Goal: Find specific fact: Find specific fact

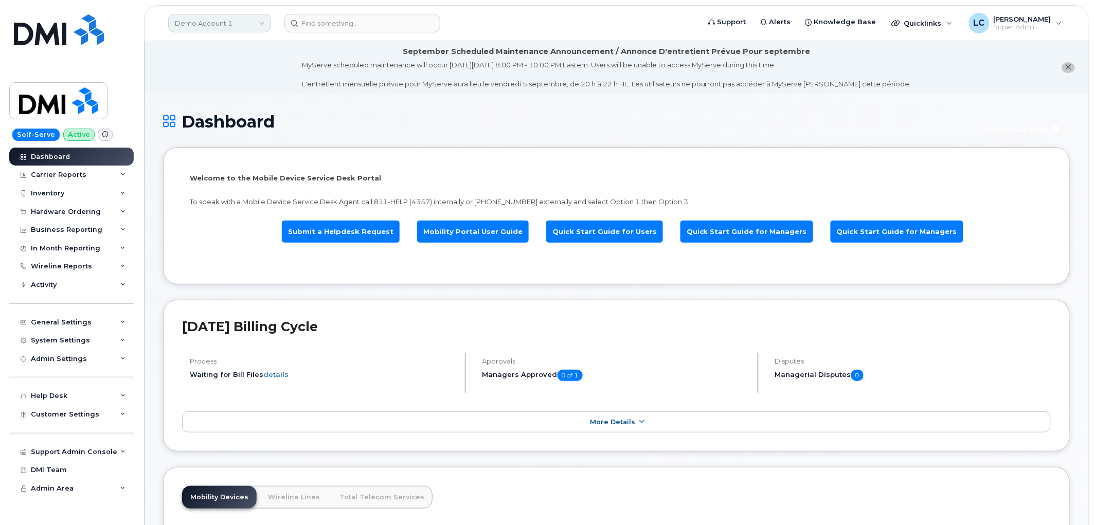
click at [237, 24] on link "Demo Account 1" at bounding box center [219, 23] width 103 height 19
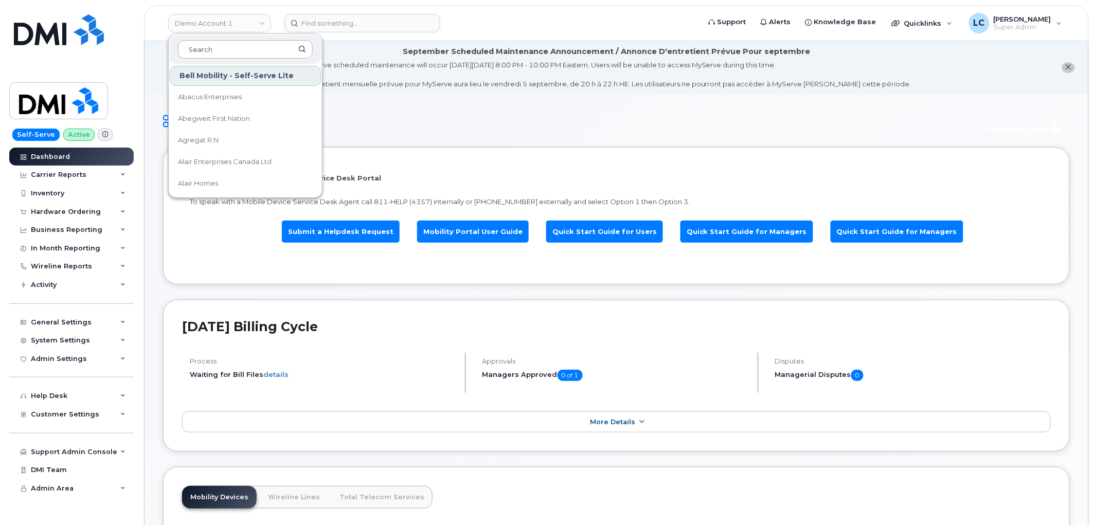
click at [242, 45] on input at bounding box center [245, 49] width 135 height 19
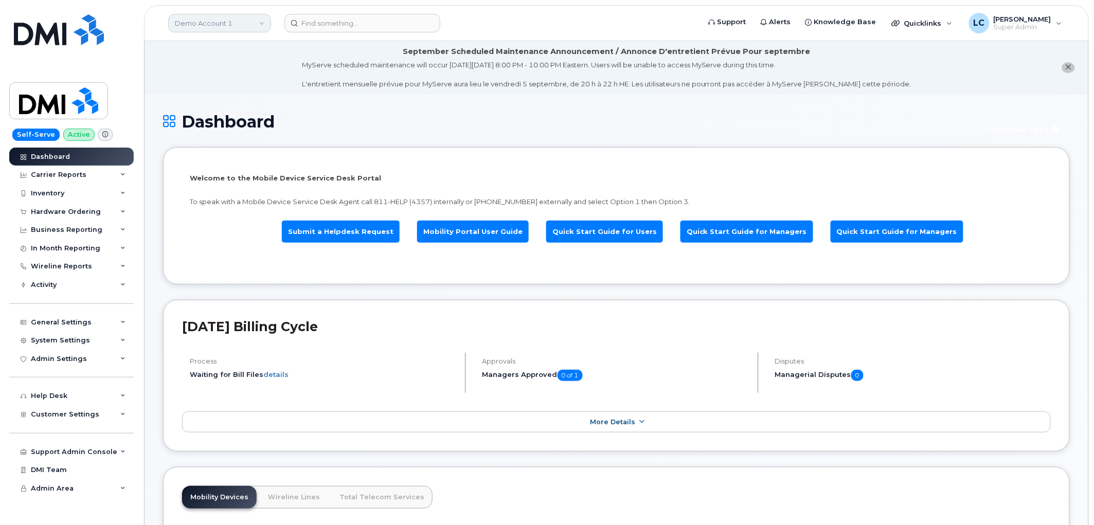
click at [253, 14] on link "Demo Account 1" at bounding box center [219, 23] width 103 height 19
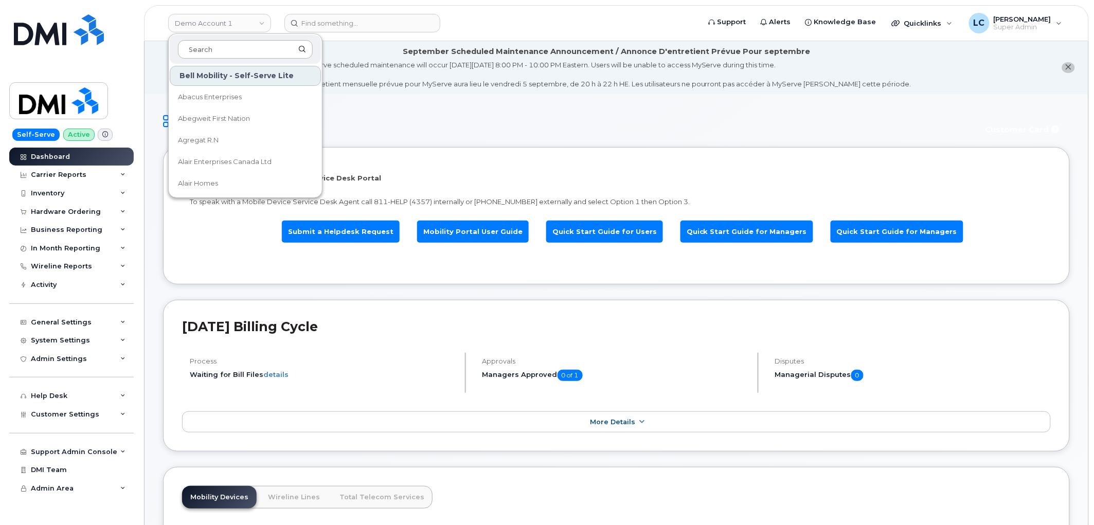
click at [244, 46] on input at bounding box center [245, 49] width 135 height 19
click at [414, 68] on div "MyServe scheduled maintenance will occur [DATE][DATE] 8:00 PM - 10:00 PM Easter…" at bounding box center [607, 74] width 610 height 29
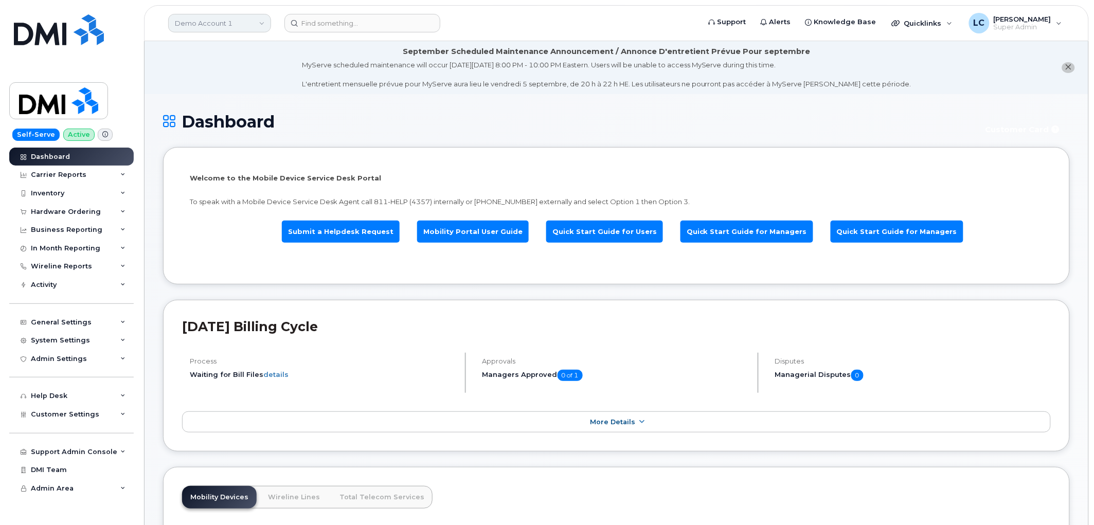
click at [258, 21] on link "Demo Account 1" at bounding box center [219, 23] width 103 height 19
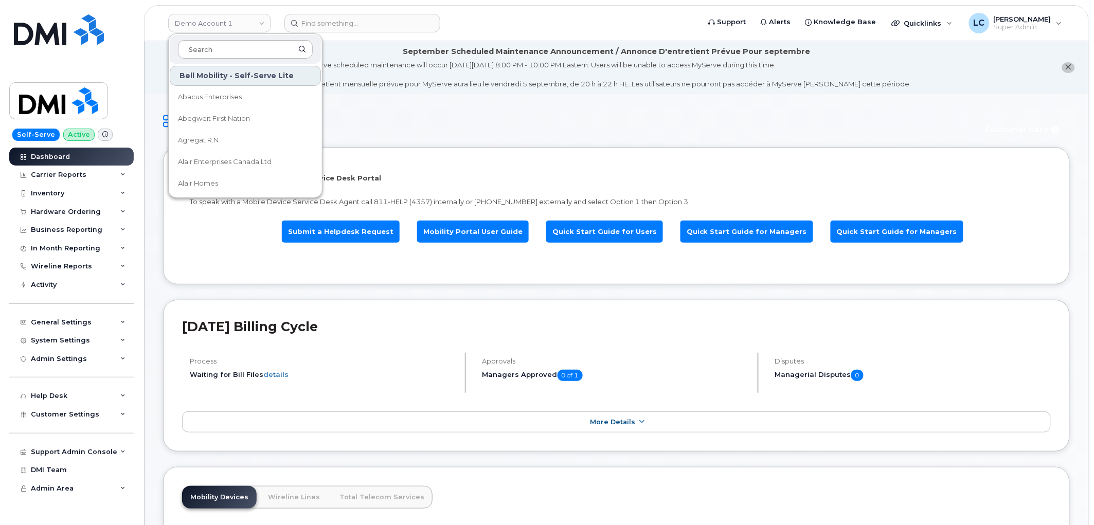
click at [261, 48] on input at bounding box center [245, 49] width 135 height 19
type input "S"
type input "A"
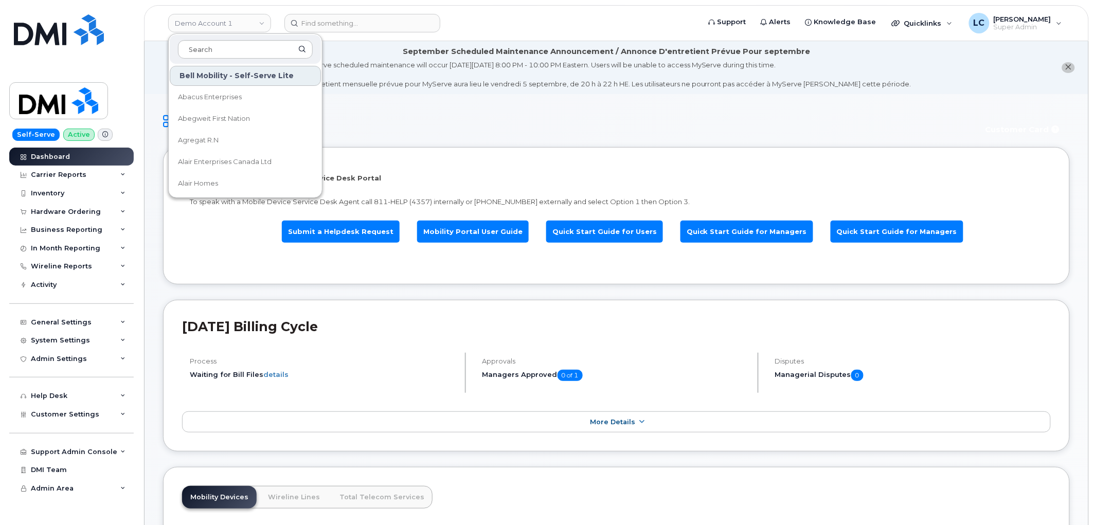
click at [544, 139] on div "Dashboard Customer Card" at bounding box center [616, 130] width 907 height 34
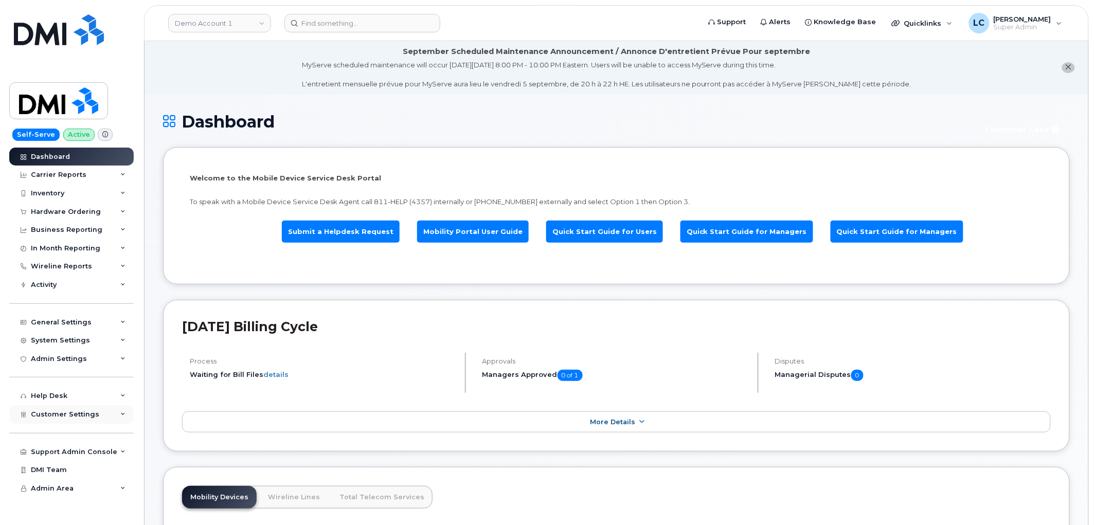
click at [102, 415] on div "Customer Settings" at bounding box center [71, 414] width 124 height 19
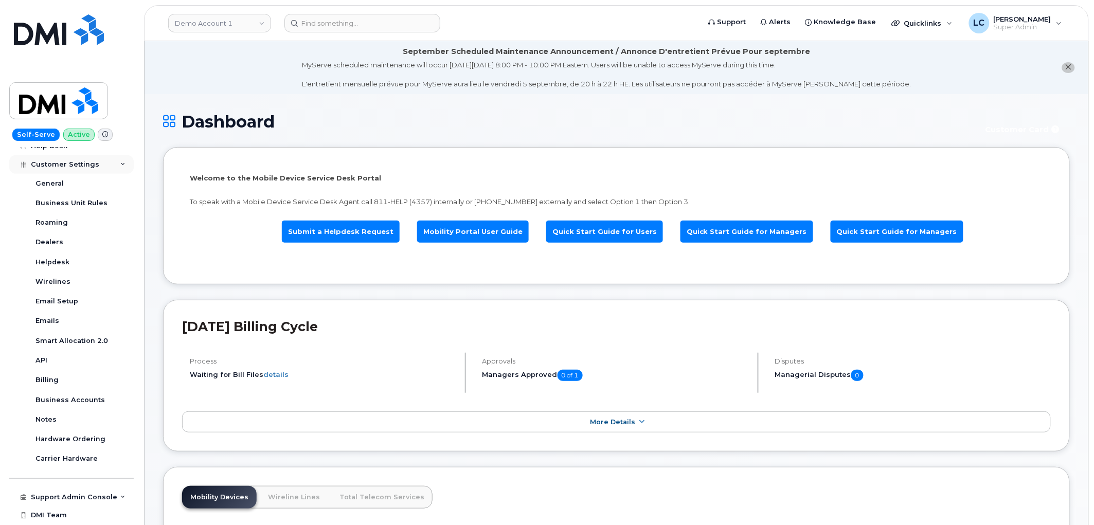
scroll to position [268, 0]
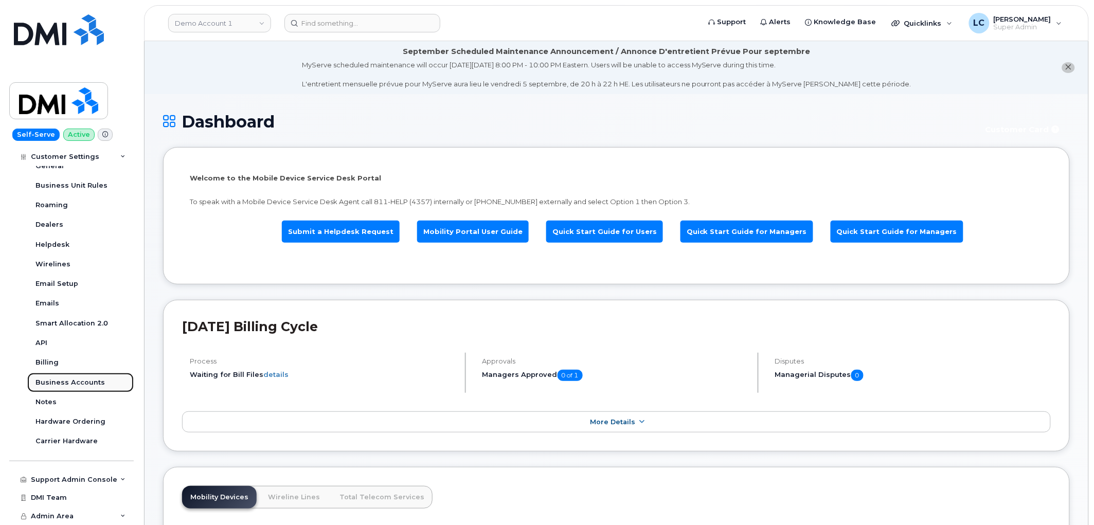
click at [94, 388] on link "Business Accounts" at bounding box center [80, 383] width 106 height 20
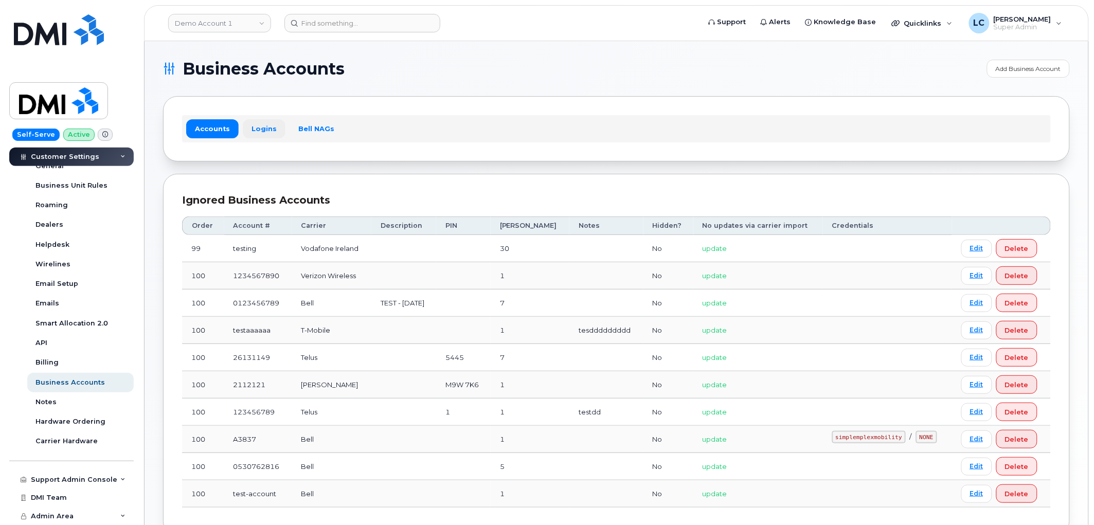
click at [264, 122] on link "Logins" at bounding box center [264, 128] width 43 height 19
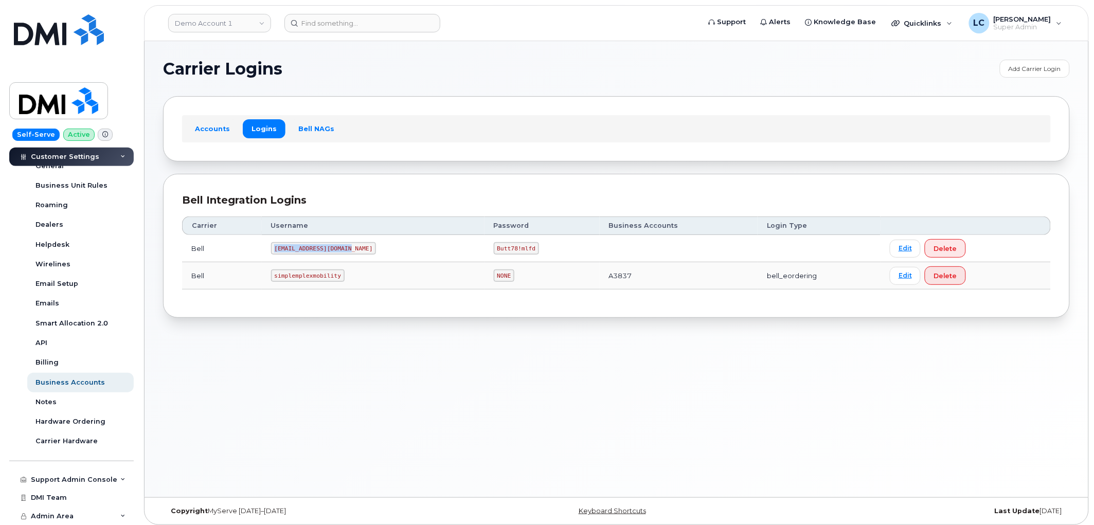
drag, startPoint x: 348, startPoint y: 249, endPoint x: 277, endPoint y: 251, distance: 71.5
click at [277, 251] on code "[EMAIL_ADDRESS][DOMAIN_NAME]" at bounding box center [323, 248] width 105 height 12
copy code "[EMAIL_ADDRESS][DOMAIN_NAME]"
drag, startPoint x: 466, startPoint y: 247, endPoint x: 507, endPoint y: 251, distance: 40.8
click at [507, 251] on td "Butt78!mlfd" at bounding box center [542, 248] width 115 height 27
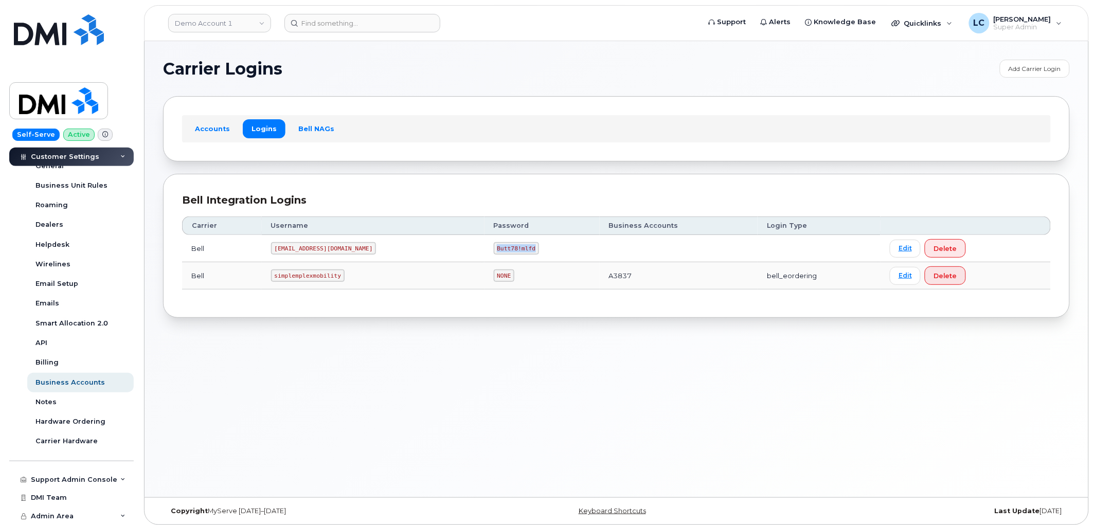
copy code "Butt78!mlfd"
